Goal: Navigation & Orientation: Find specific page/section

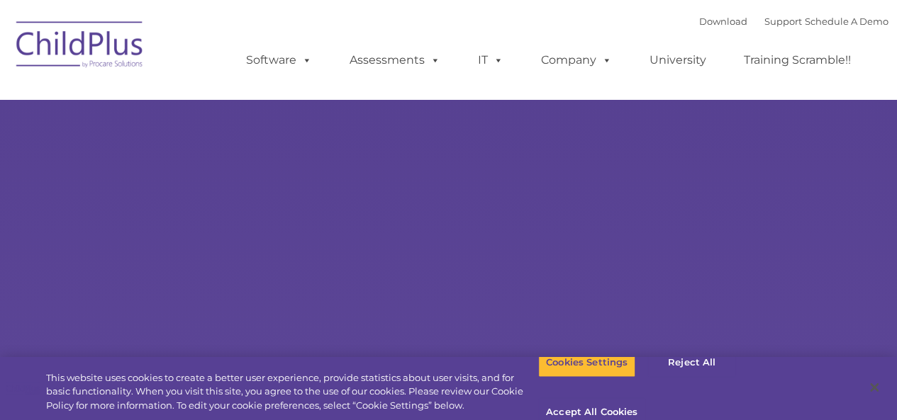
type input ""
select select "MEDIUM"
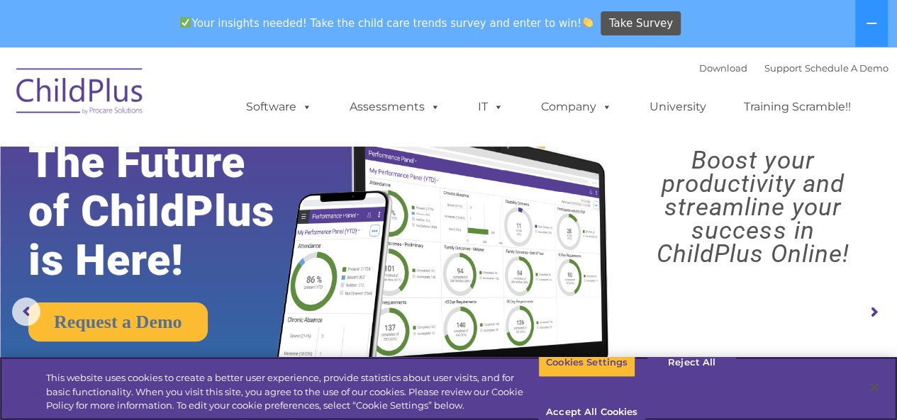
scroll to position [13, 0]
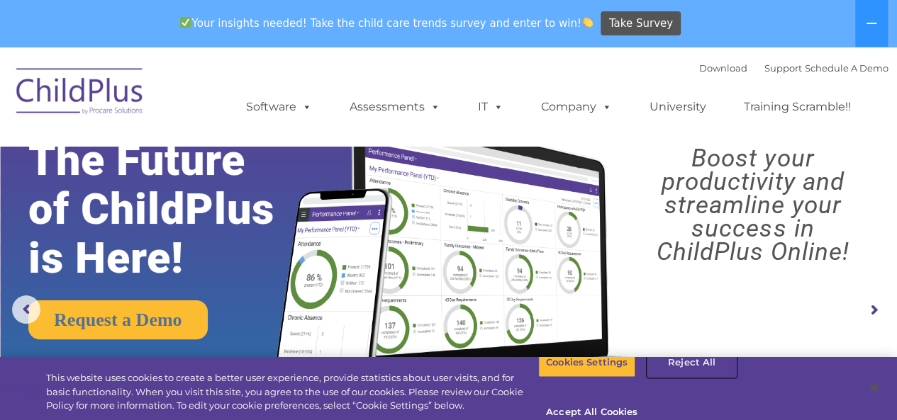
click at [683, 378] on button "Reject All" at bounding box center [691, 363] width 89 height 30
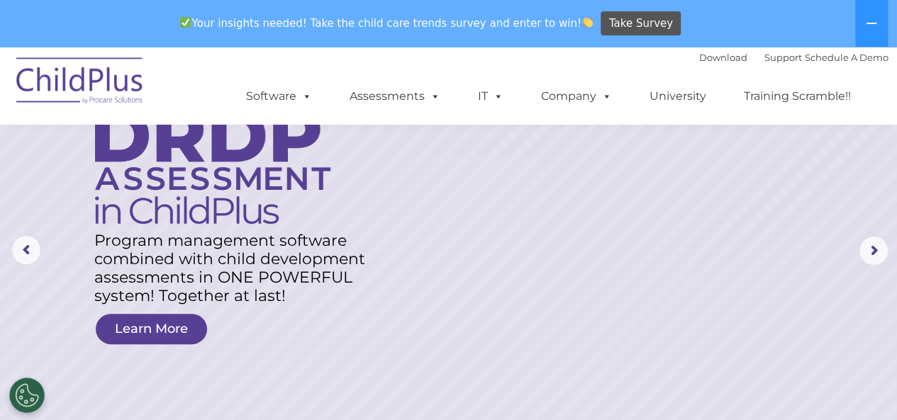
scroll to position [0, 0]
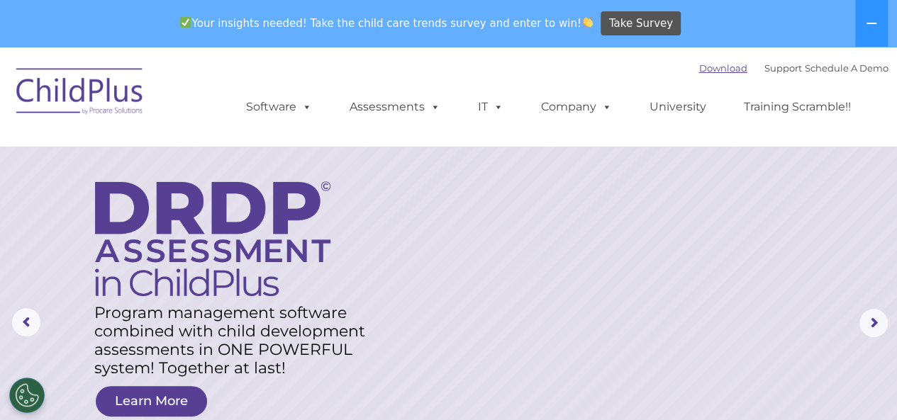
click at [715, 67] on link "Download" at bounding box center [723, 67] width 48 height 11
click at [135, 102] on img at bounding box center [80, 93] width 142 height 71
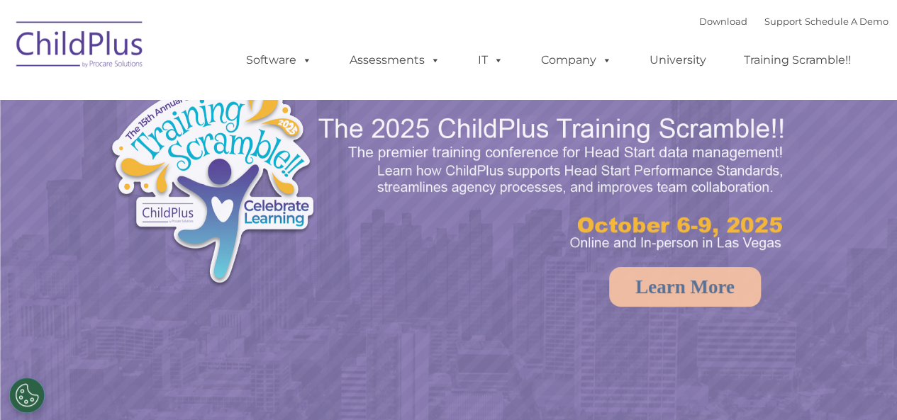
select select "MEDIUM"
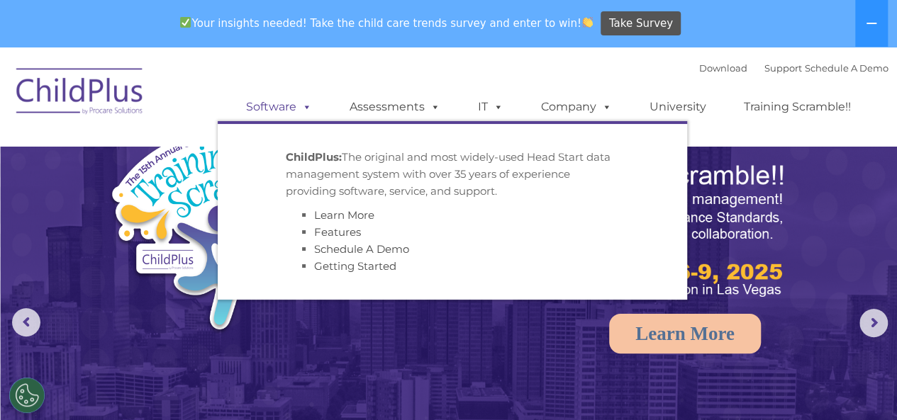
click at [295, 107] on link "Software" at bounding box center [279, 107] width 94 height 28
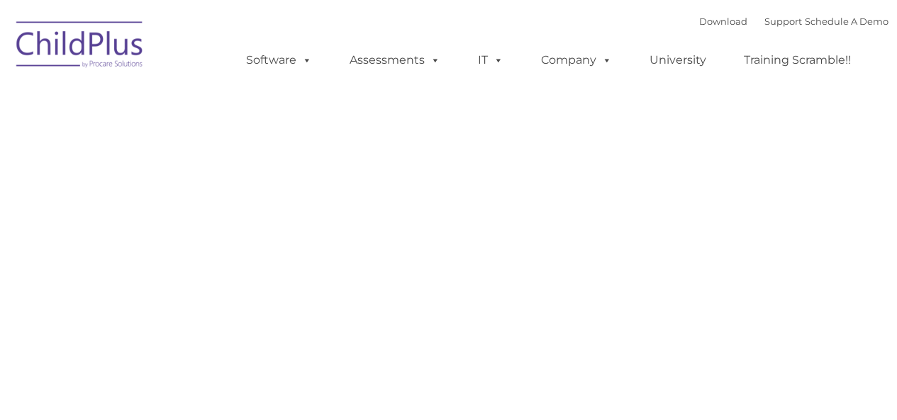
type input ""
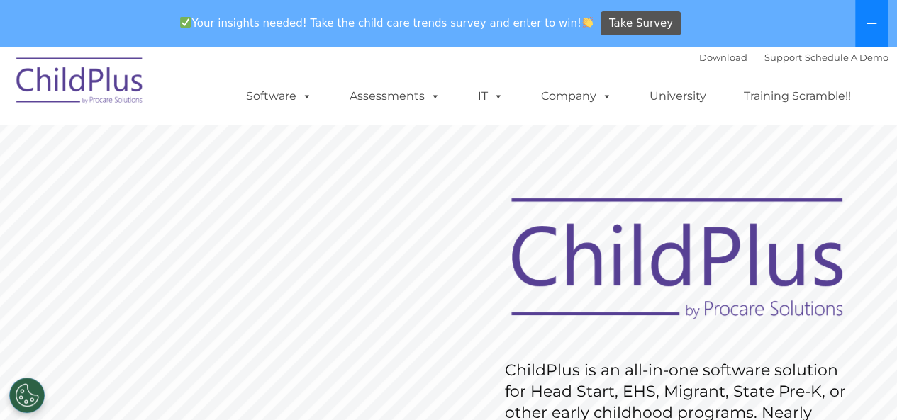
click at [875, 18] on icon at bounding box center [871, 23] width 11 height 11
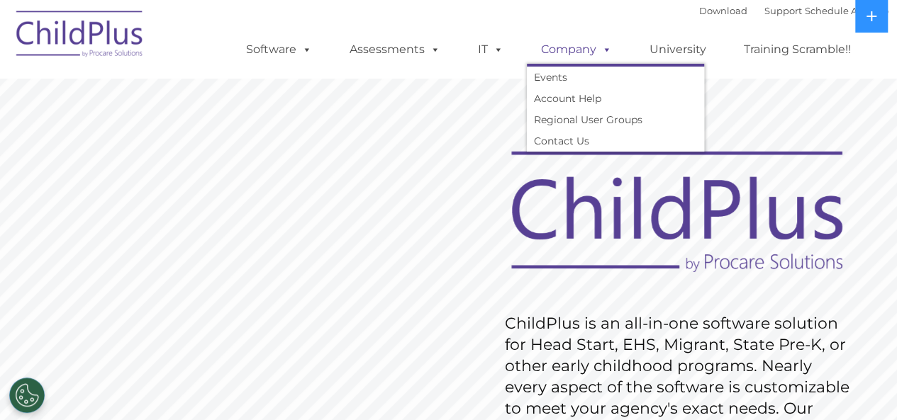
click at [605, 51] on span at bounding box center [604, 49] width 16 height 13
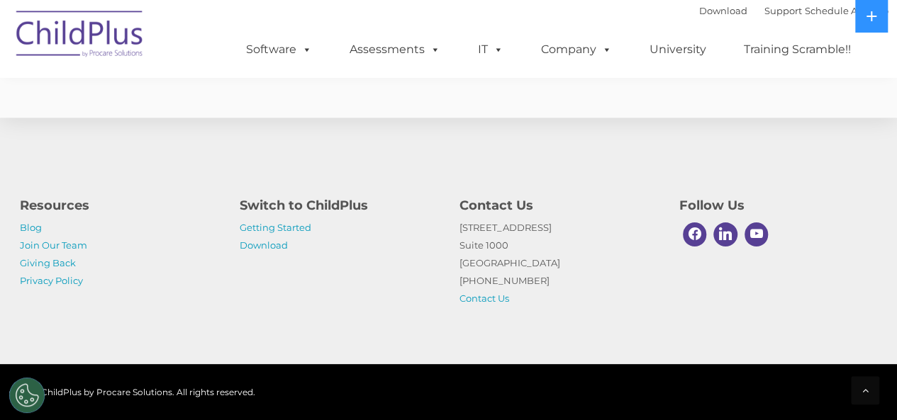
scroll to position [3571, 0]
click at [280, 239] on p "Getting Started Download" at bounding box center [339, 236] width 198 height 35
click at [274, 242] on link "Download" at bounding box center [264, 245] width 48 height 11
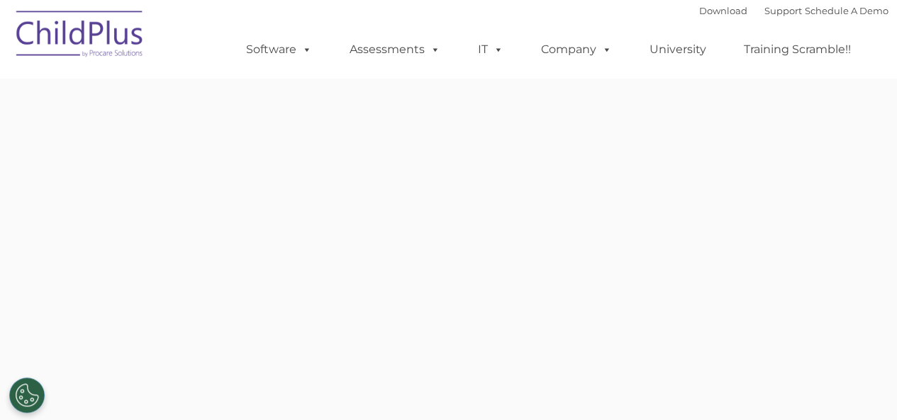
type input ""
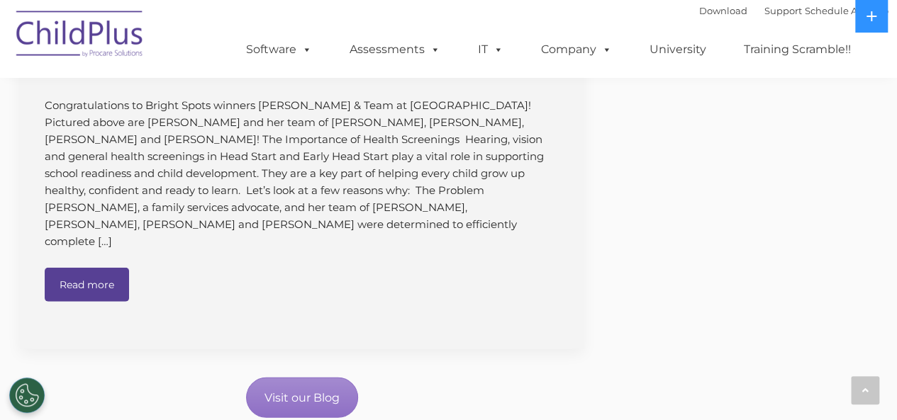
scroll to position [1724, 0]
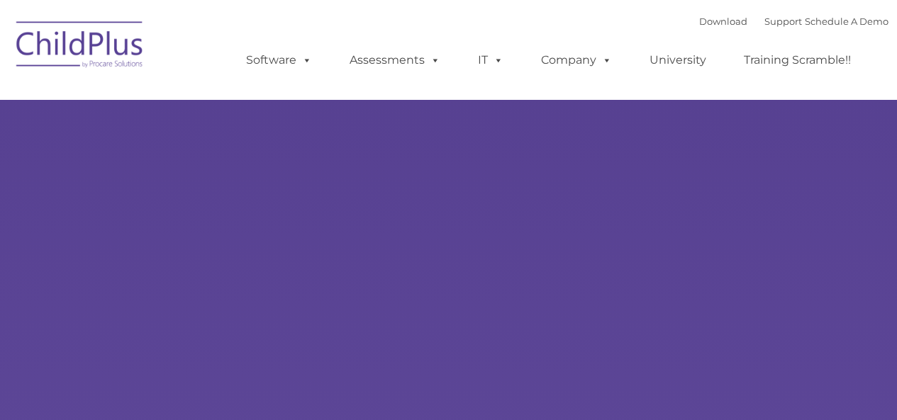
type input ""
select select "MEDIUM"
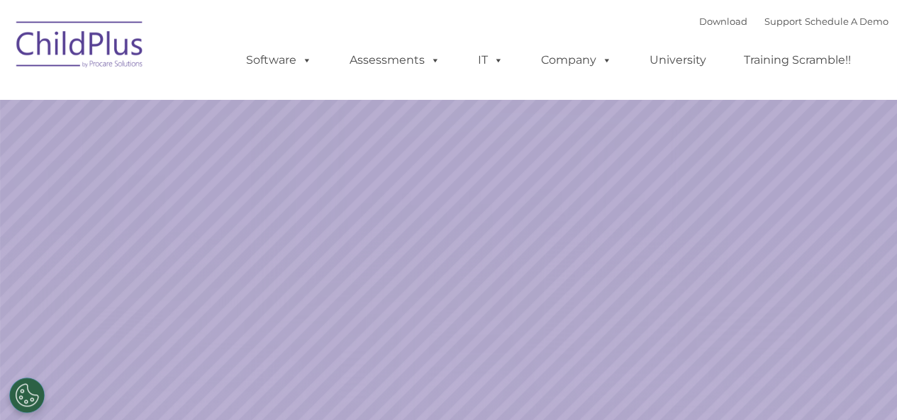
scroll to position [0, 0]
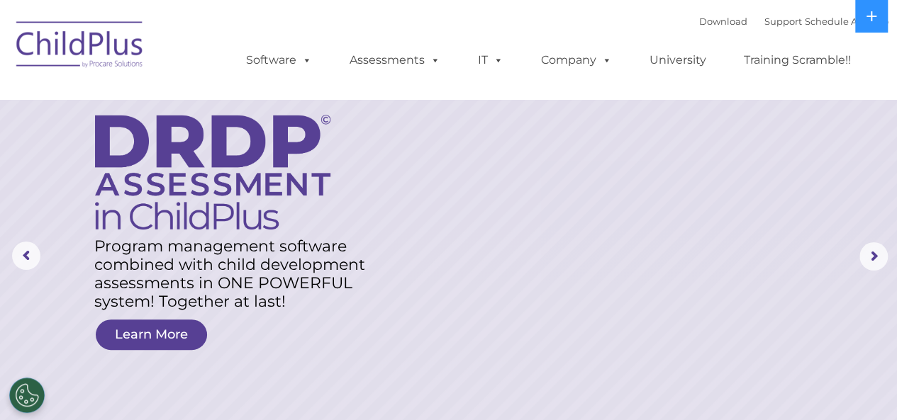
click at [716, 90] on nav "Download Support | Schedule A Demo  MENU MENU Software ChildPlus: The original…" at bounding box center [448, 49] width 897 height 99
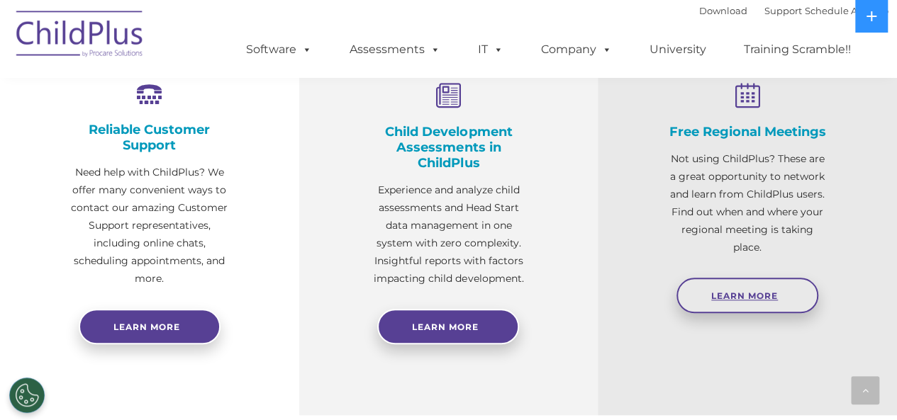
click at [743, 306] on link "Learn More" at bounding box center [747, 295] width 142 height 35
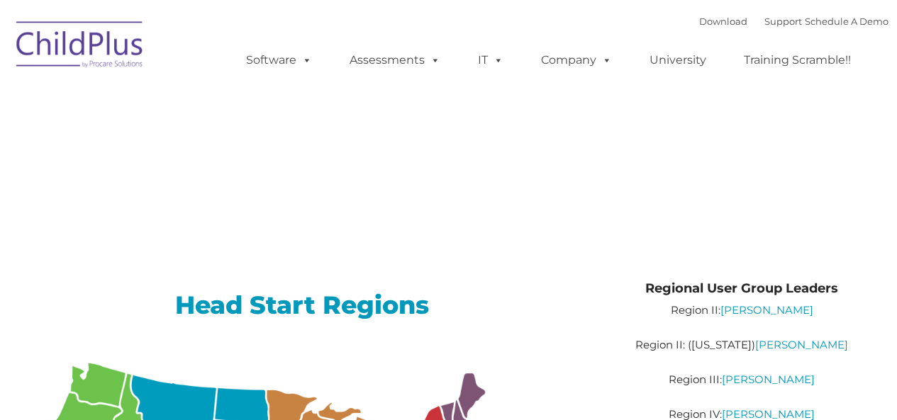
type input ""
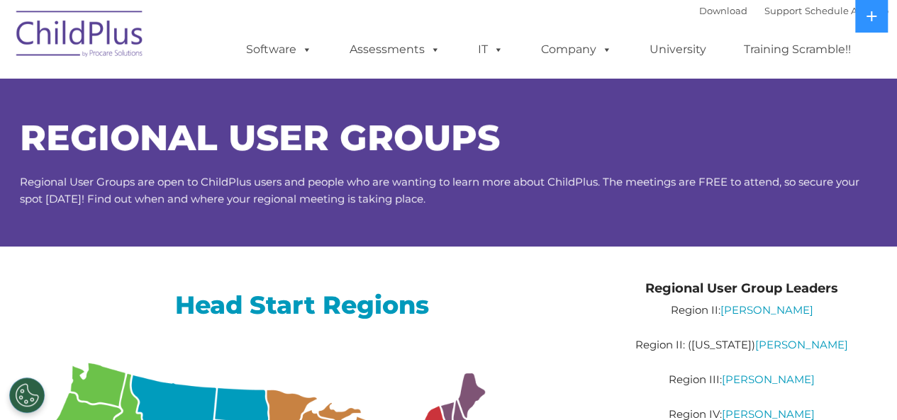
click at [80, 30] on img at bounding box center [80, 36] width 142 height 71
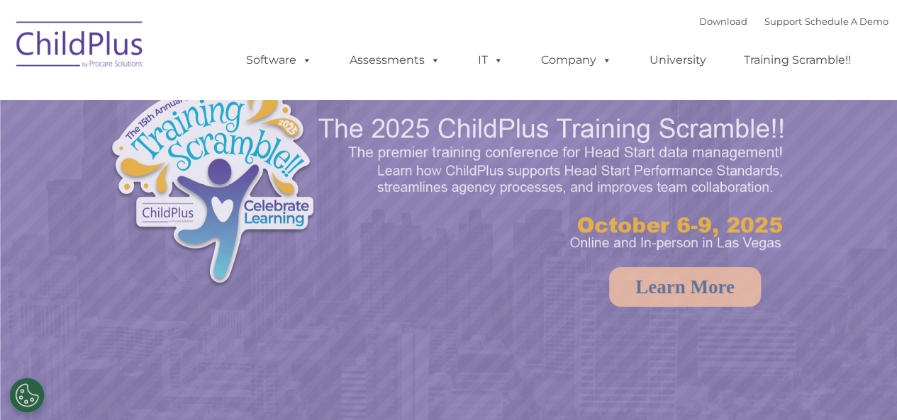
select select "MEDIUM"
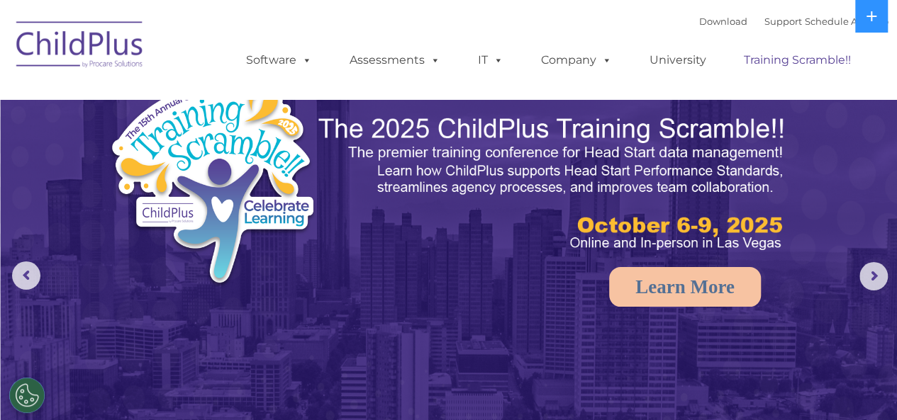
click at [773, 62] on link "Training Scramble!!" at bounding box center [796, 60] width 135 height 28
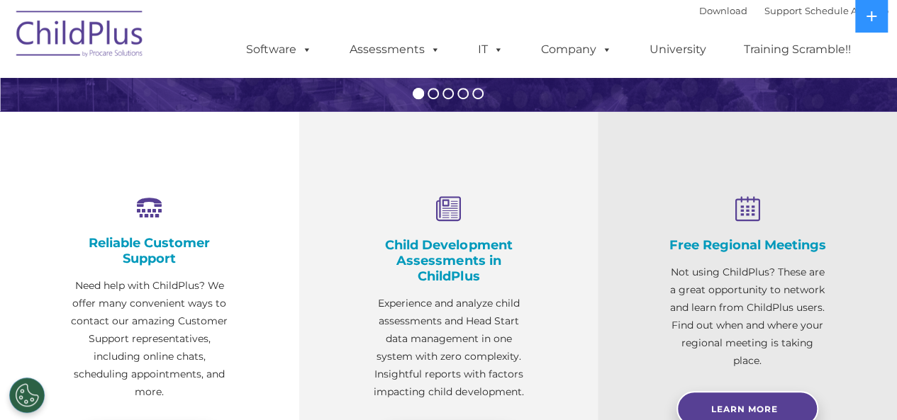
scroll to position [100, 0]
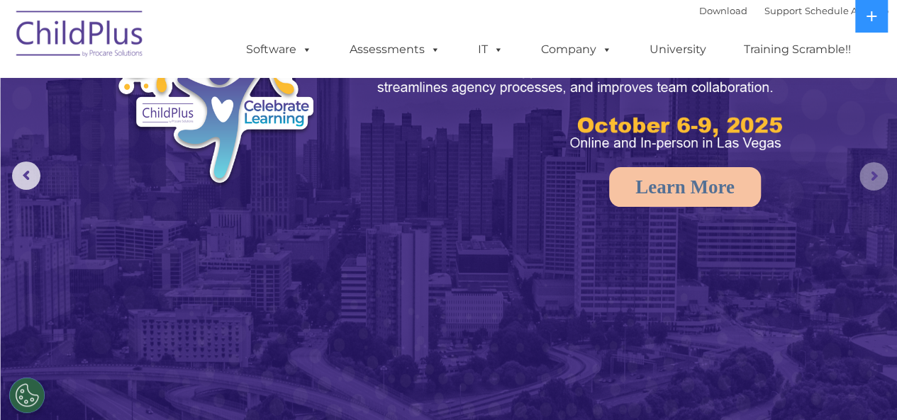
click at [865, 181] on rs-arrow at bounding box center [873, 176] width 28 height 28
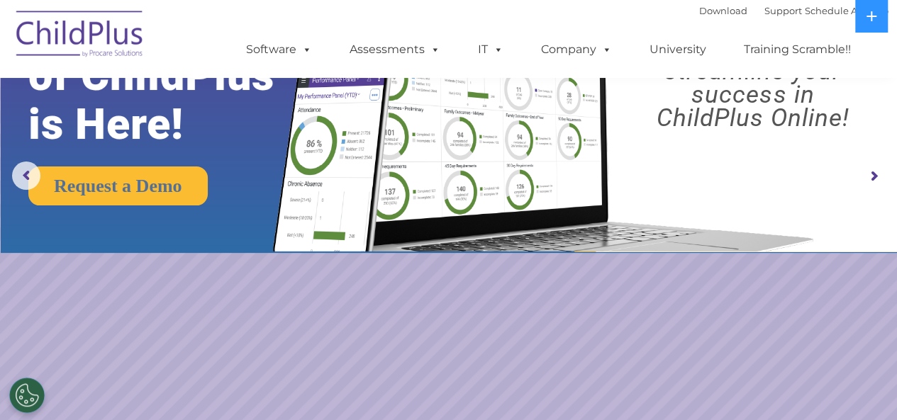
drag, startPoint x: 865, startPoint y: 181, endPoint x: 837, endPoint y: 235, distance: 60.6
click at [837, 235] on rs-module "New Layer Learn More Request a Demo The Future of ChildPlus is Here! Boost your…" at bounding box center [448, 176] width 897 height 553
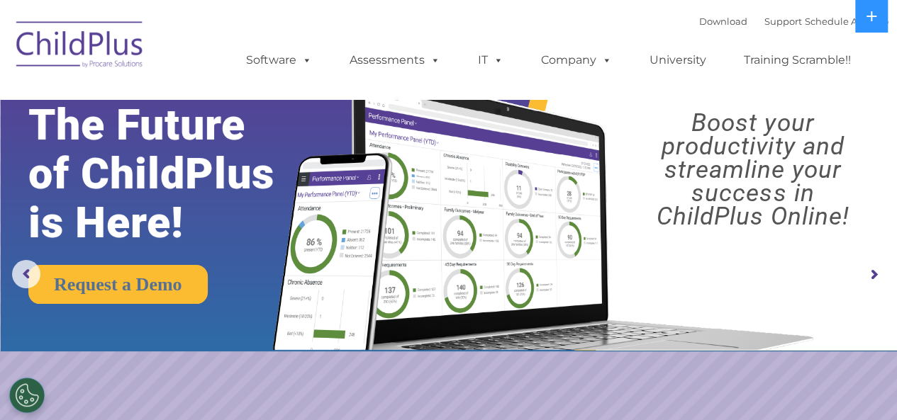
scroll to position [14, 0]
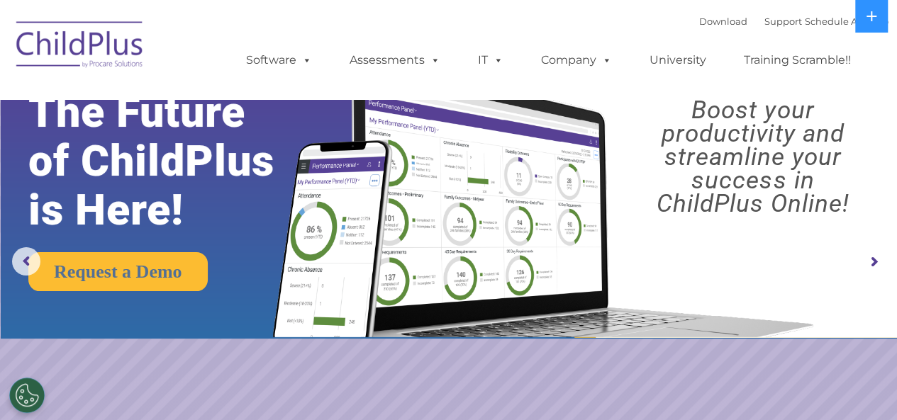
click at [867, 260] on rs-arrow at bounding box center [873, 262] width 28 height 28
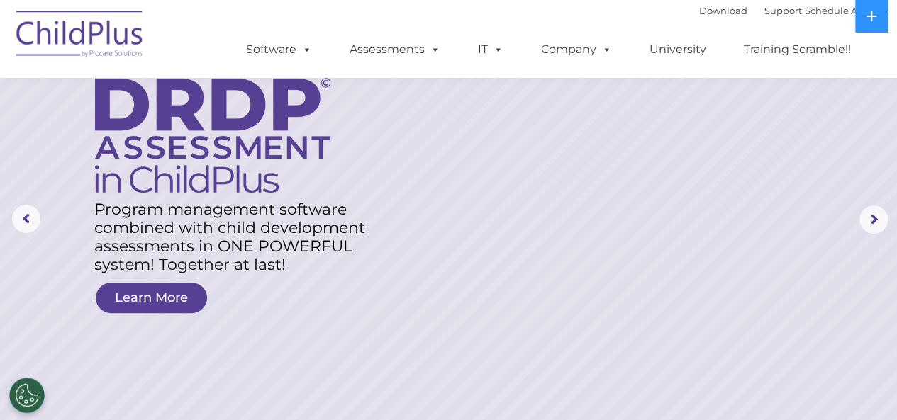
scroll to position [71, 0]
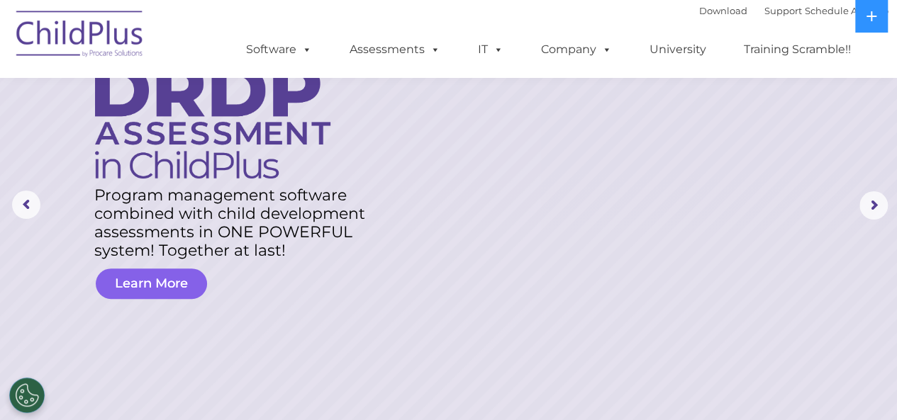
click at [169, 291] on link "Learn More" at bounding box center [151, 284] width 111 height 30
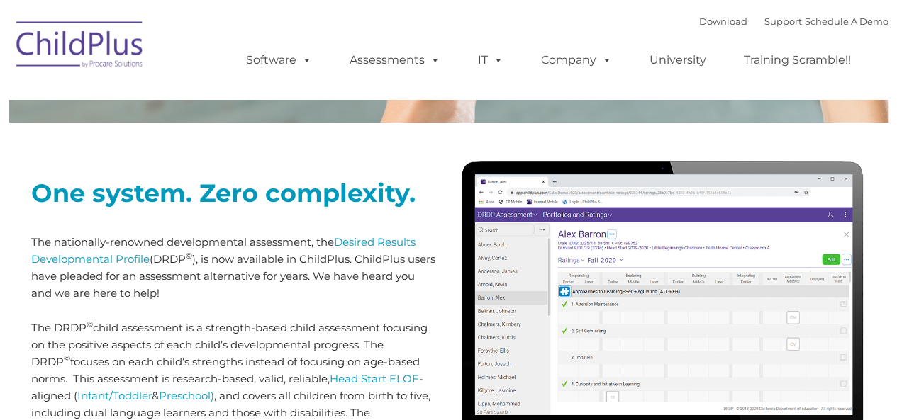
type input ""
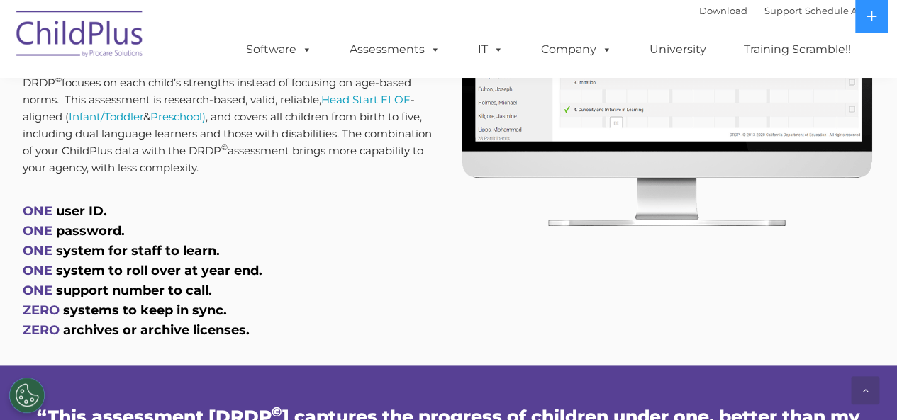
scroll to position [763, 0]
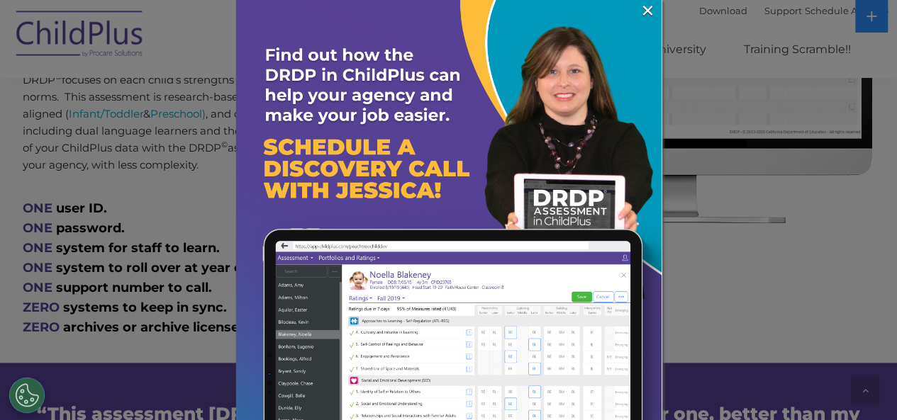
click at [196, 296] on div at bounding box center [448, 210] width 897 height 420
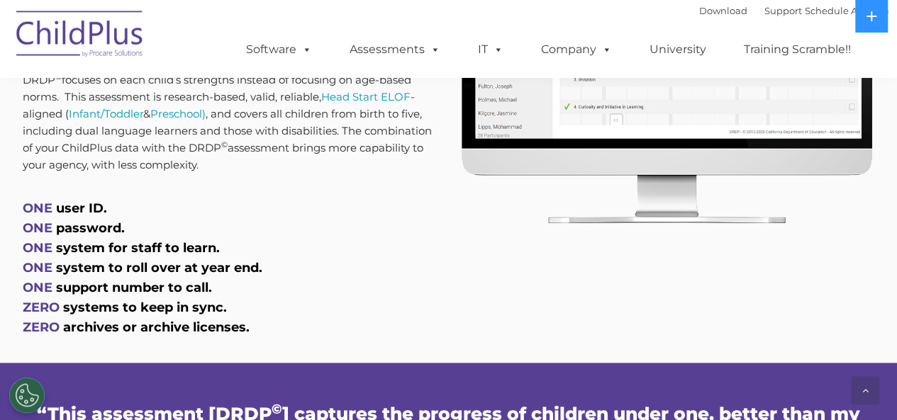
click at [40, 209] on span "ONE" at bounding box center [38, 209] width 30 height 16
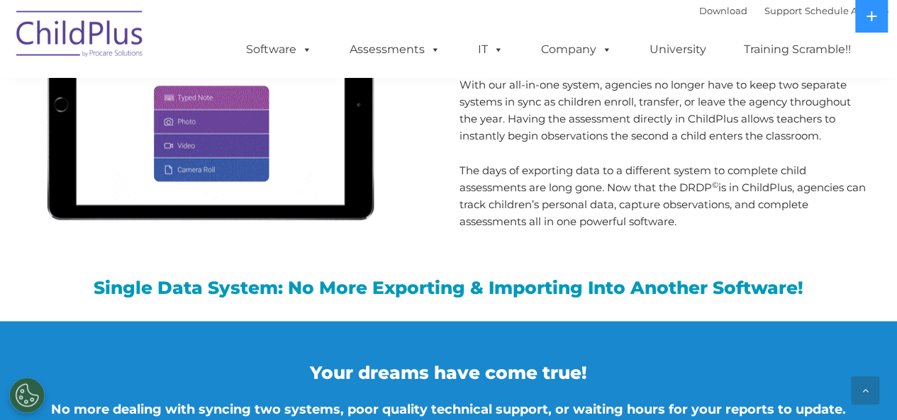
scroll to position [1352, 0]
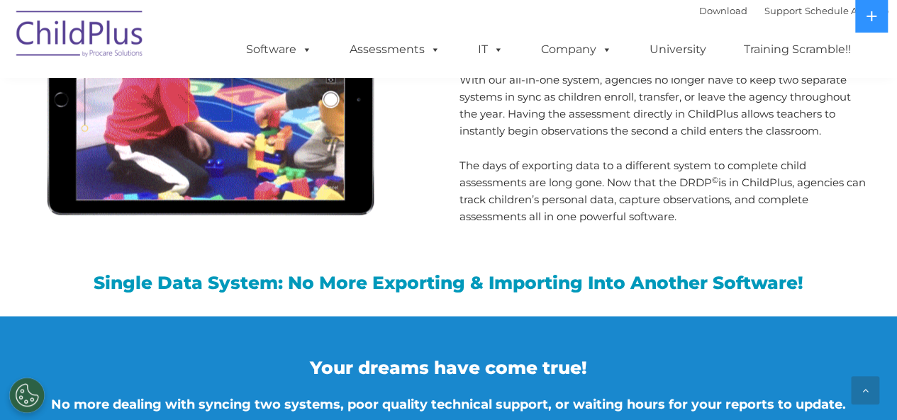
click at [40, 209] on img at bounding box center [207, 98] width 354 height 267
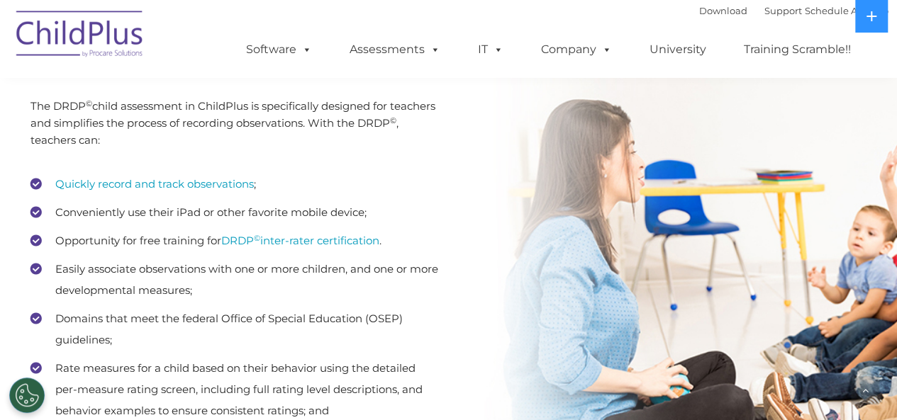
scroll to position [1935, 0]
